Goal: Transaction & Acquisition: Purchase product/service

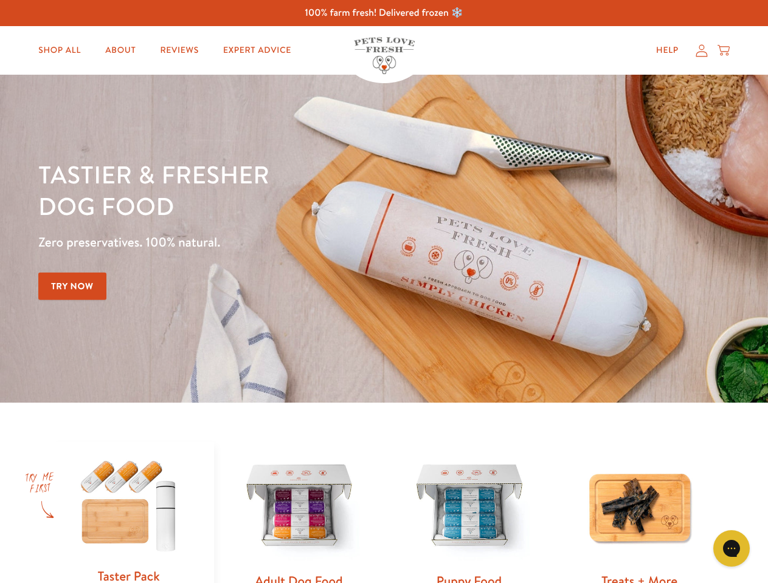
click at [383, 292] on div "Tastier & fresher dog food Zero preservatives. 100% natural. Try Now" at bounding box center [268, 239] width 461 height 160
click at [731, 549] on icon "Gorgias live chat" at bounding box center [731, 549] width 12 height 12
